Goal: Information Seeking & Learning: Learn about a topic

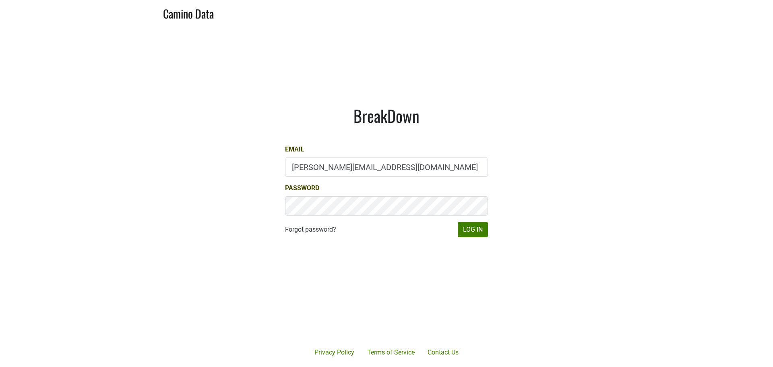
click at [471, 230] on button "Log In" at bounding box center [473, 229] width 30 height 15
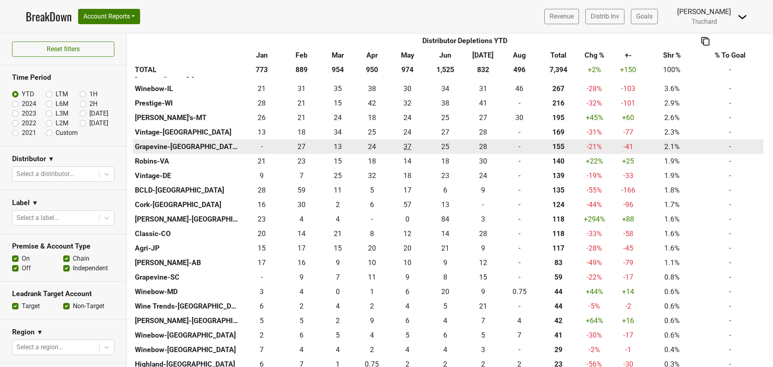
scroll to position [322, 0]
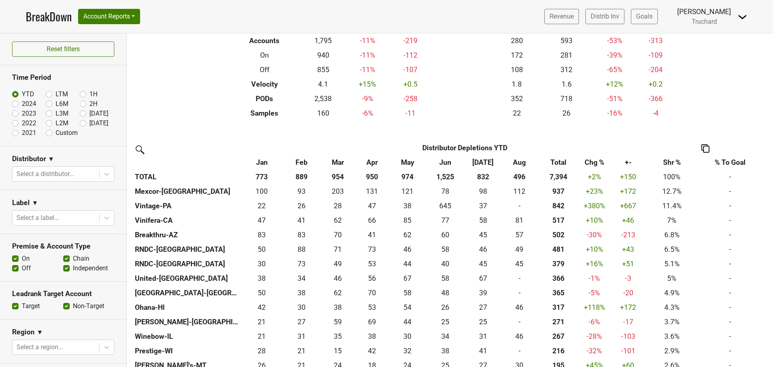
scroll to position [81, 0]
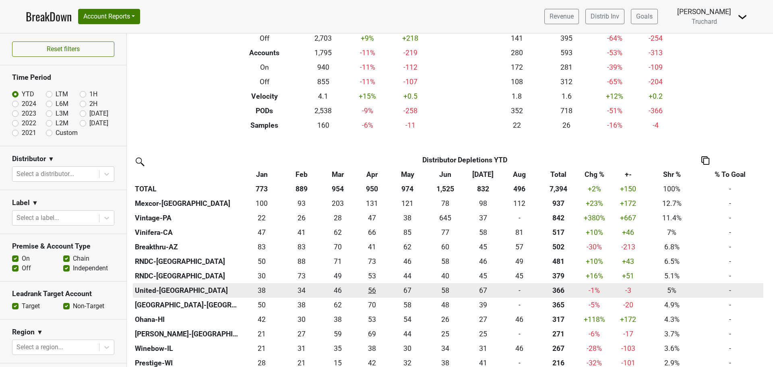
click at [379, 286] on div "55.91 56" at bounding box center [371, 290] width 29 height 10
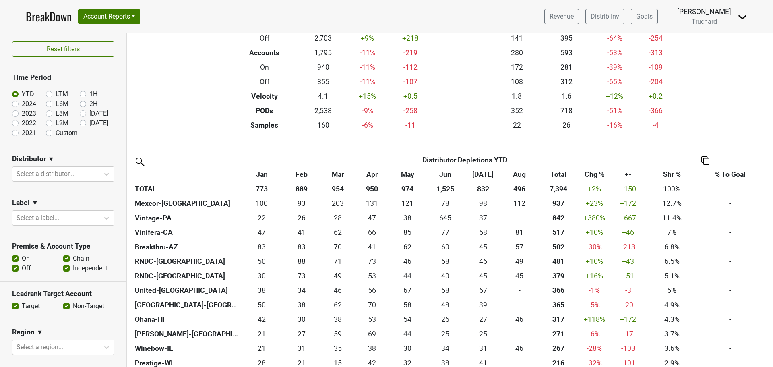
click at [60, 103] on label "L6M" at bounding box center [62, 104] width 13 height 10
click at [60, 103] on input "L6M" at bounding box center [62, 103] width 32 height 8
radio input "true"
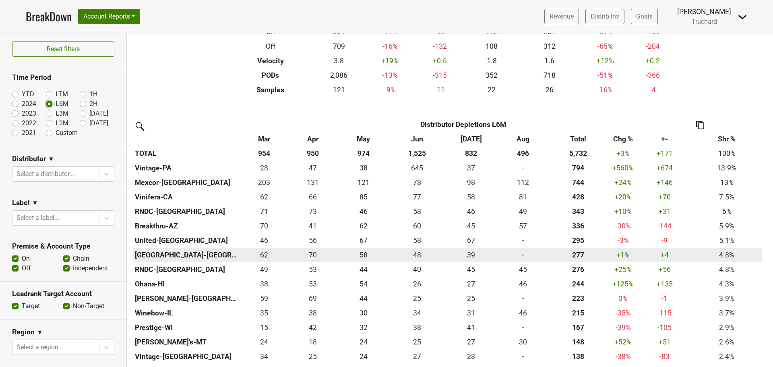
scroll to position [121, 0]
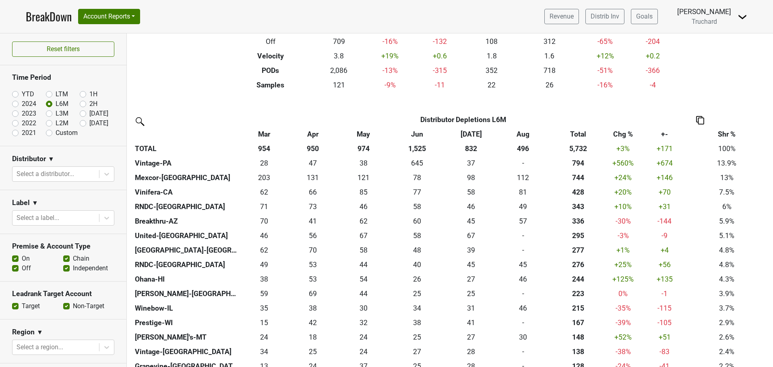
click at [75, 133] on label "Custom" at bounding box center [67, 133] width 22 height 10
click at [75, 133] on input "Custom" at bounding box center [62, 132] width 32 height 8
radio input "true"
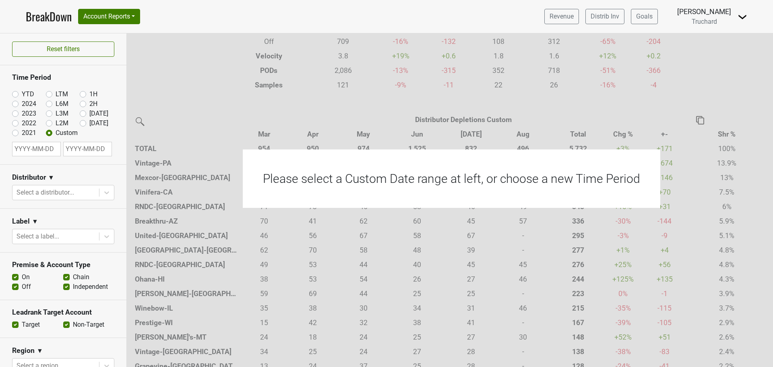
select select "8"
select select "2025"
click at [37, 152] on input "text" at bounding box center [36, 149] width 49 height 15
click at [20, 165] on button "Previous Month" at bounding box center [19, 167] width 13 height 13
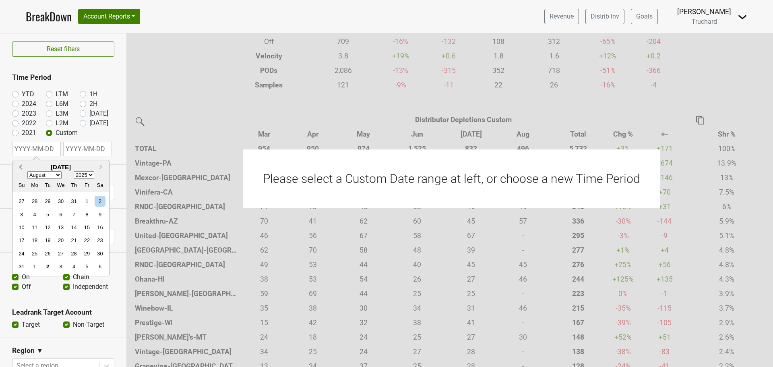
click at [20, 165] on button "Previous Month" at bounding box center [19, 167] width 13 height 13
click at [21, 164] on button "Previous Month" at bounding box center [19, 167] width 13 height 13
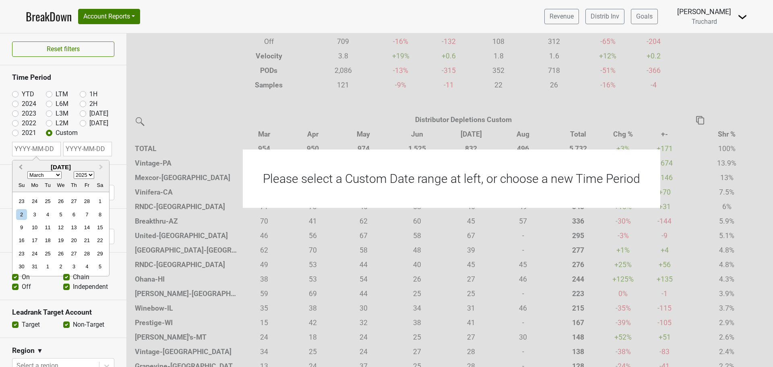
click at [25, 163] on button "Previous Month" at bounding box center [19, 167] width 13 height 13
click at [23, 164] on button "Previous Month" at bounding box center [19, 167] width 13 height 13
select select "0"
click at [62, 200] on div "1" at bounding box center [60, 201] width 11 height 11
type input "[DATE]"
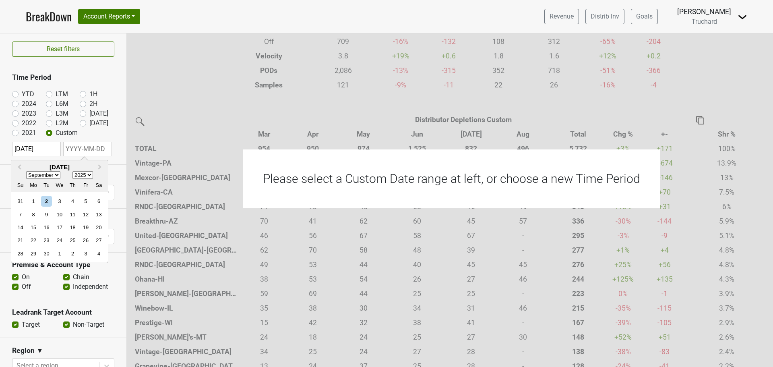
click at [91, 148] on input "text" at bounding box center [87, 149] width 49 height 15
click at [19, 165] on span "Previous Month" at bounding box center [19, 167] width 0 height 9
select select "6"
click at [78, 252] on div "31" at bounding box center [72, 253] width 11 height 11
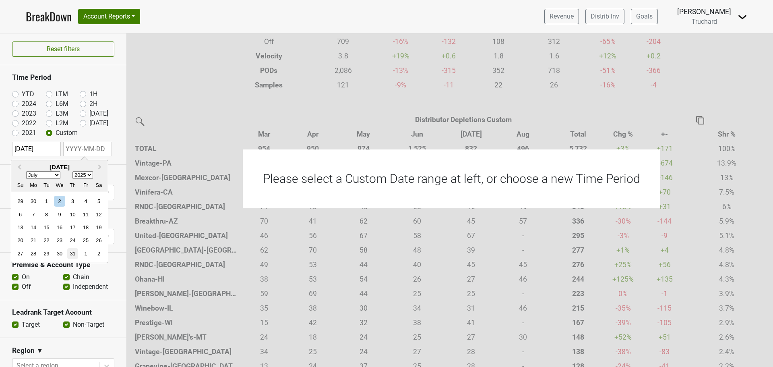
type input "[DATE]"
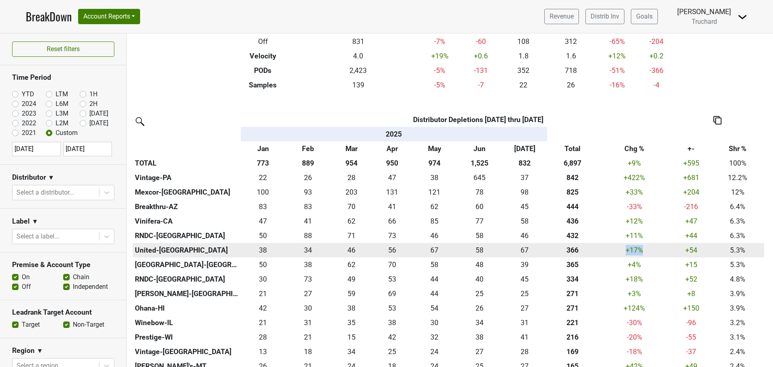
drag, startPoint x: 646, startPoint y: 251, endPoint x: 627, endPoint y: 256, distance: 19.4
click at [627, 256] on td "+17 %" at bounding box center [634, 250] width 73 height 15
click at [669, 252] on td "+17 %" at bounding box center [634, 250] width 73 height 15
drag, startPoint x: 591, startPoint y: 249, endPoint x: 559, endPoint y: 248, distance: 32.7
click at [559, 248] on div "366.310 366" at bounding box center [572, 250] width 47 height 10
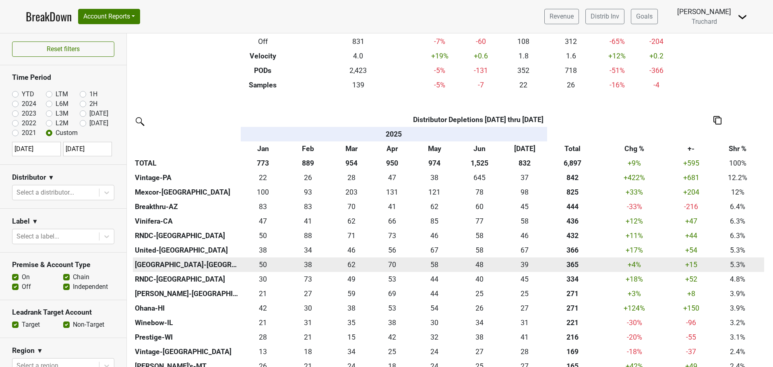
click at [606, 270] on td "+4 %" at bounding box center [634, 264] width 73 height 15
click at [603, 268] on td "+4 %" at bounding box center [634, 264] width 73 height 15
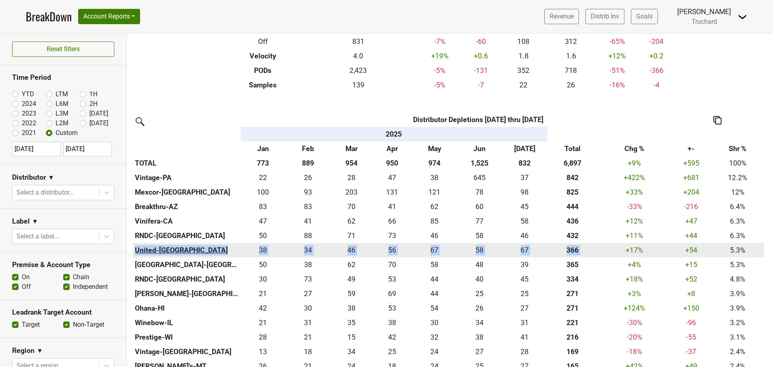
drag, startPoint x: 604, startPoint y: 251, endPoint x: 135, endPoint y: 254, distance: 469.7
click at [135, 254] on tr "United-MA 37.67 38 34 34 46.16 46 55.91 56 67 67 58.08 58 67.49 67 366.310 366 …" at bounding box center [449, 250] width 632 height 15
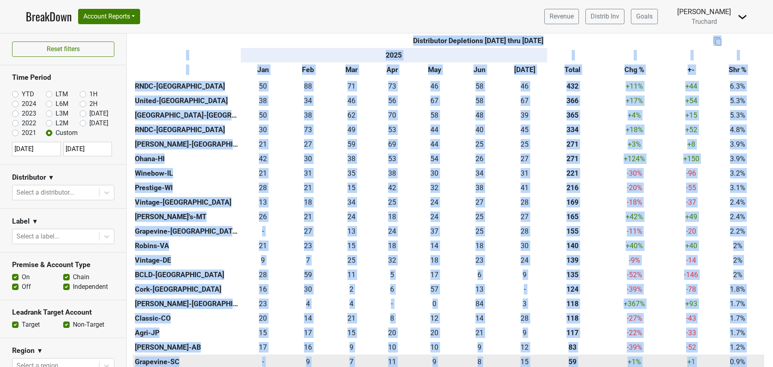
scroll to position [283, 0]
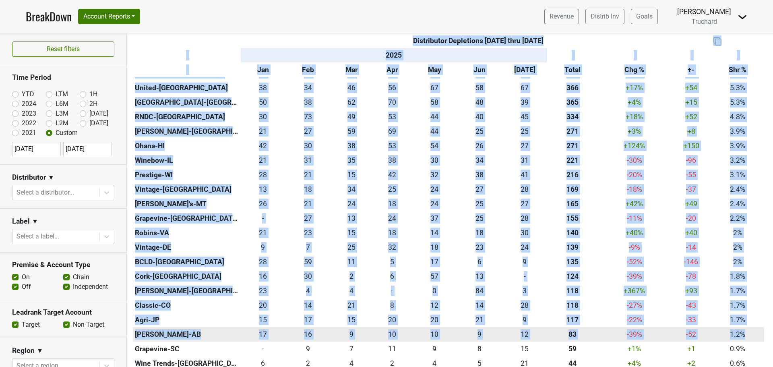
drag, startPoint x: 131, startPoint y: 232, endPoint x: 757, endPoint y: 338, distance: 635.4
click at [757, 338] on td "1.2%" at bounding box center [738, 334] width 53 height 15
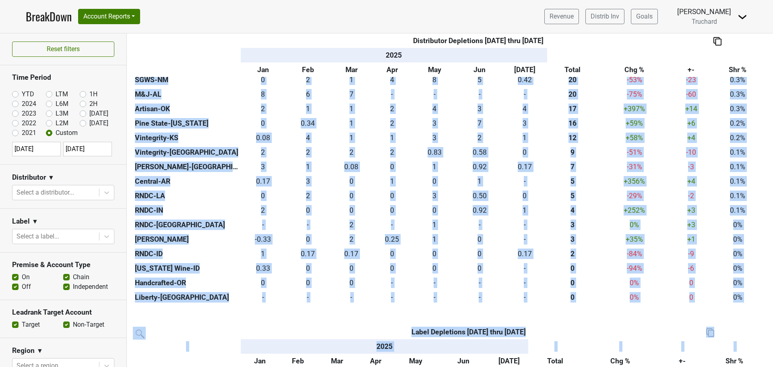
scroll to position [673, 0]
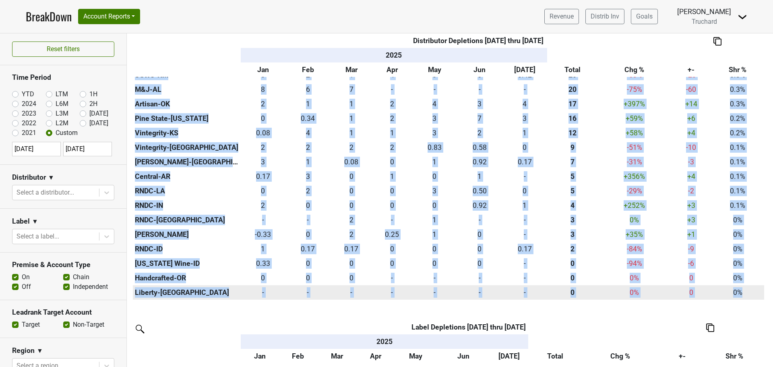
drag, startPoint x: 748, startPoint y: 324, endPoint x: 750, endPoint y: 288, distance: 36.3
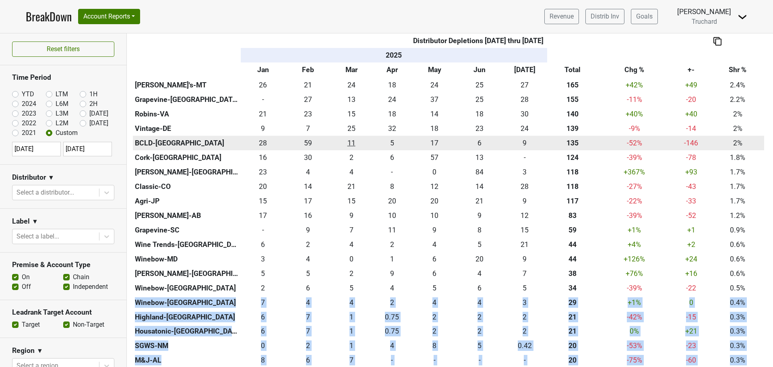
scroll to position [443, 0]
